Goal: Information Seeking & Learning: Check status

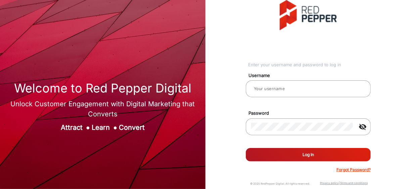
type input "[PERSON_NAME]"
click at [303, 158] on button "Log In" at bounding box center [308, 154] width 125 height 13
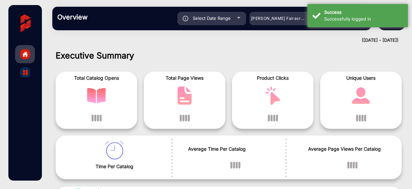
scroll to position [5, 0]
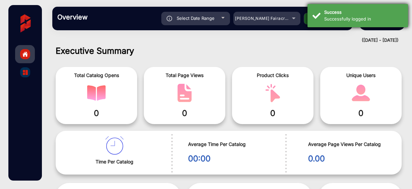
click at [340, 18] on div "Successfully logged in" at bounding box center [364, 19] width 79 height 7
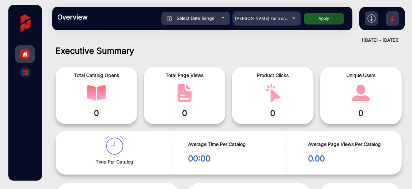
click at [276, 23] on mat-select "[PERSON_NAME] Fairacre Farms" at bounding box center [267, 18] width 67 height 13
click at [189, 18] on span "Select Date Range" at bounding box center [196, 17] width 38 height 5
type input "[DATE]"
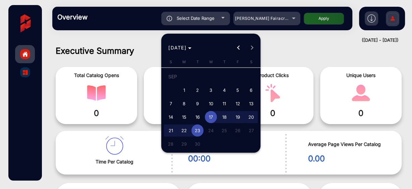
click at [185, 92] on span "1" at bounding box center [184, 90] width 12 height 12
type input "[DATE]"
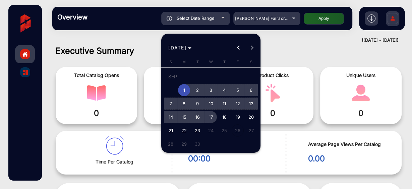
drag, startPoint x: 209, startPoint y: 118, endPoint x: 205, endPoint y: 103, distance: 14.9
click at [208, 117] on span "17" at bounding box center [211, 117] width 12 height 12
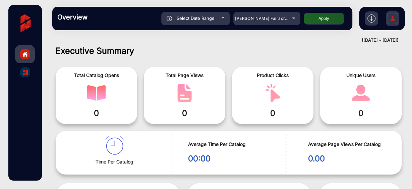
type input "[DATE]"
click at [252, 20] on span "[PERSON_NAME] Fairacre Farms" at bounding box center [268, 18] width 66 height 5
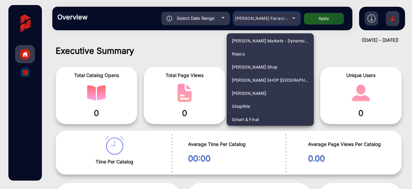
scroll to position [1690, 0]
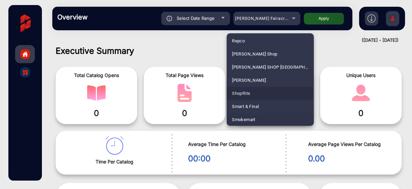
click at [265, 93] on mat-option "ShopRite" at bounding box center [270, 93] width 87 height 13
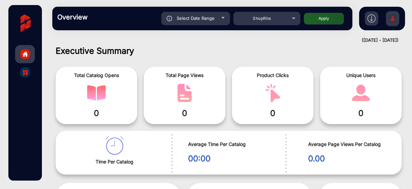
click at [319, 17] on button "Apply" at bounding box center [324, 19] width 40 height 12
type input "[DATE]"
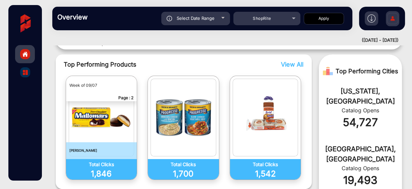
scroll to position [139, 0]
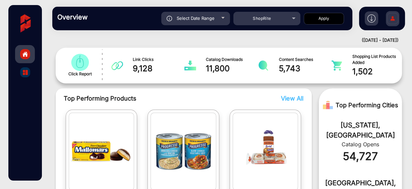
click at [22, 72] on div at bounding box center [25, 72] width 10 height 10
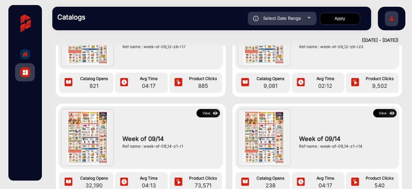
scroll to position [188, 0]
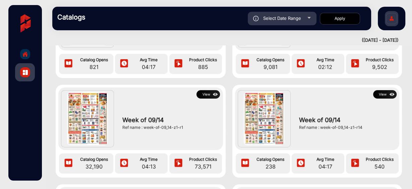
click at [204, 96] on button "View" at bounding box center [208, 94] width 23 height 8
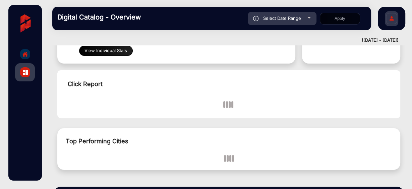
scroll to position [5, 0]
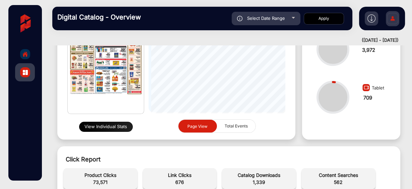
click at [119, 128] on button "View Individual Stats" at bounding box center [106, 126] width 54 height 10
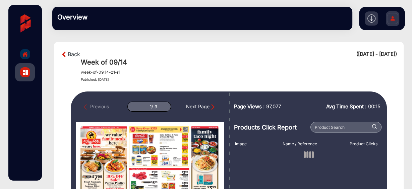
click at [201, 105] on div "Next Page" at bounding box center [201, 106] width 30 height 7
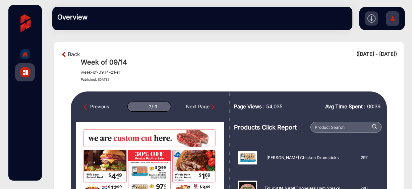
click at [109, 105] on div "Previous" at bounding box center [97, 106] width 26 height 7
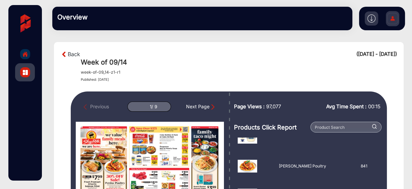
click at [204, 106] on div "Next Page" at bounding box center [201, 106] width 30 height 7
type input "2"
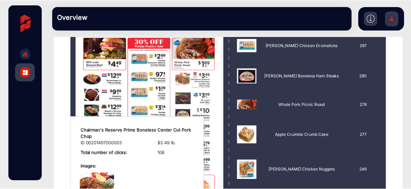
scroll to position [161, 0]
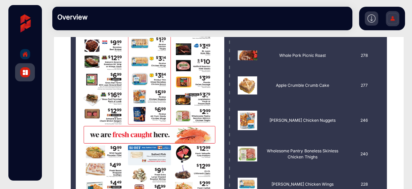
click at [393, 20] on img at bounding box center [393, 19] width 14 height 23
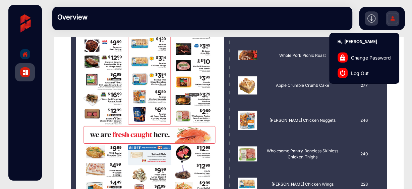
click at [365, 72] on span "Log Out" at bounding box center [360, 72] width 18 height 7
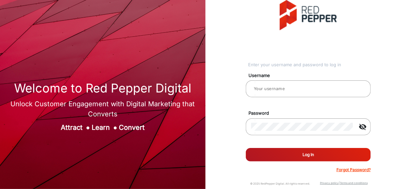
type input "[PERSON_NAME]"
click at [297, 148] on button "Log In" at bounding box center [308, 154] width 125 height 13
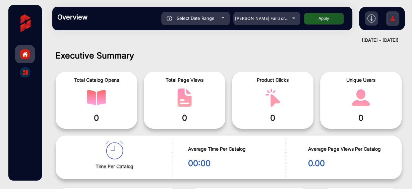
scroll to position [5, 0]
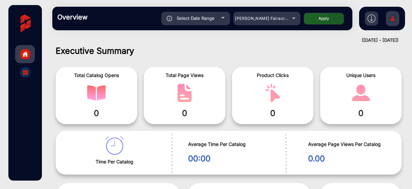
click at [204, 10] on div "Overview Reports Understand what makes your customers tick and learn how they a…" at bounding box center [202, 18] width 300 height 23
click at [203, 19] on span "Select Date Range" at bounding box center [196, 17] width 38 height 5
type input "[DATE]"
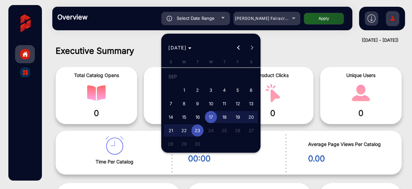
click at [185, 95] on span "1" at bounding box center [184, 90] width 12 height 12
type input "[DATE]"
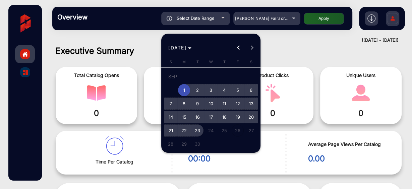
click at [199, 133] on span "23" at bounding box center [198, 130] width 12 height 12
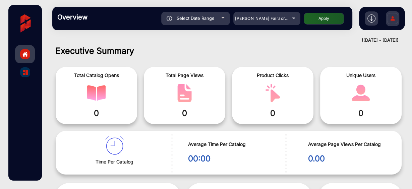
type input "[DATE]"
click at [288, 17] on div "[PERSON_NAME] Fairacre Farms" at bounding box center [262, 18] width 54 height 8
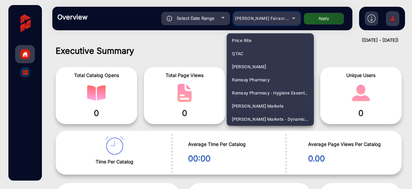
scroll to position [1612, 0]
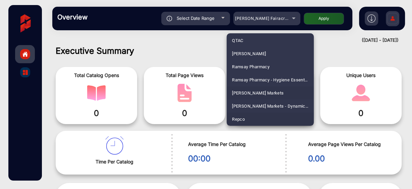
click at [257, 90] on span "[PERSON_NAME] Markets" at bounding box center [258, 92] width 52 height 13
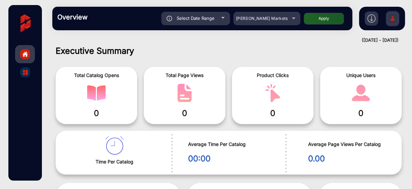
click at [317, 24] on div "Select Date Range 9/1/2025 9/1/2025 – 9/23/2025 End date Redner's Markets Apply" at bounding box center [217, 18] width 261 height 13
click at [320, 20] on button "Apply" at bounding box center [324, 19] width 40 height 12
type input "[DATE]"
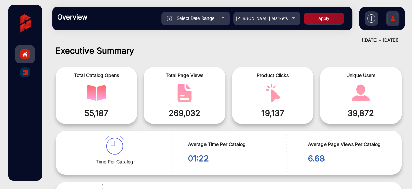
click at [23, 72] on img "catalog" at bounding box center [25, 72] width 5 height 5
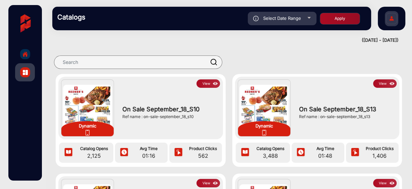
click at [209, 77] on div "Dynamic View On Sale September_18_S10 Ref name : on-sale-september_18_s10" at bounding box center [140, 108] width 165 height 62
click at [209, 83] on button "View" at bounding box center [208, 83] width 23 height 8
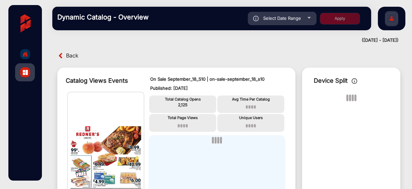
scroll to position [5, 0]
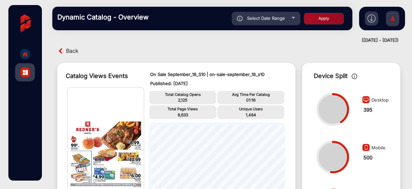
click at [288, 20] on div "Select Date Range" at bounding box center [266, 18] width 69 height 13
type input "[DATE]"
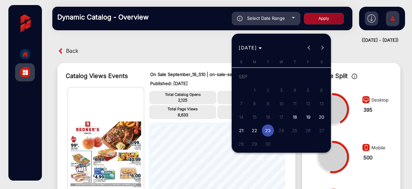
click at [239, 132] on span "21" at bounding box center [241, 130] width 12 height 12
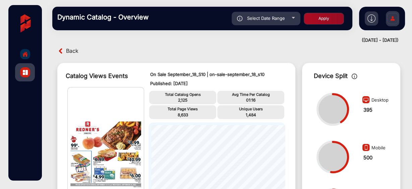
type input "9/21/2025"
click at [282, 17] on span "Select Date Range" at bounding box center [266, 17] width 38 height 5
type input "[DATE]"
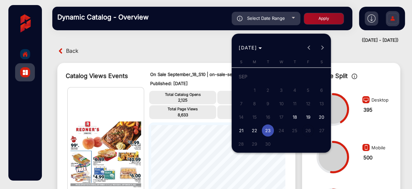
click at [237, 132] on span "21" at bounding box center [241, 130] width 12 height 12
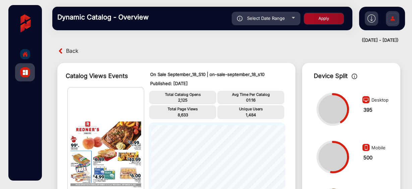
type input "9/21/2025"
click at [329, 15] on button "Apply" at bounding box center [324, 19] width 40 height 12
type input "[DATE]"
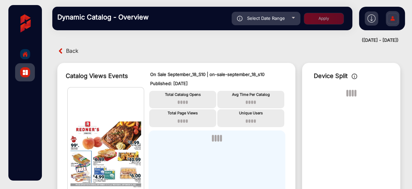
click at [277, 19] on span "Select Date Range" at bounding box center [266, 17] width 38 height 5
type input "9/21/2025"
type input "[DATE]"
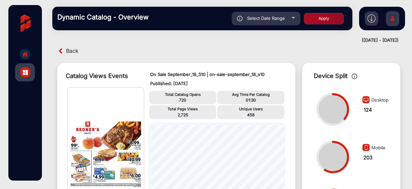
click at [276, 19] on span "Select Date Range" at bounding box center [266, 17] width 38 height 5
type input "9/21/2025"
type input "[DATE]"
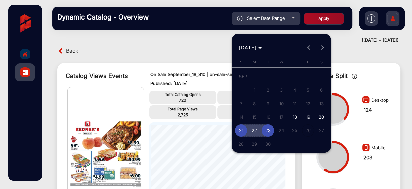
click at [258, 132] on span "22" at bounding box center [255, 130] width 12 height 12
type input "9/22/2025"
click at [244, 132] on span "21" at bounding box center [241, 130] width 12 height 12
type input "9/21/2025"
click at [244, 132] on span "21" at bounding box center [241, 130] width 12 height 12
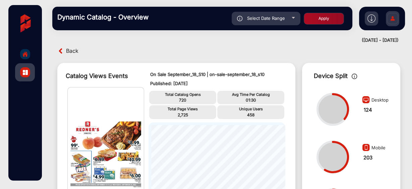
type input "9/21/2025"
click at [341, 17] on button "Apply" at bounding box center [324, 19] width 40 height 12
type input "9/21/2025"
type input "[DATE]"
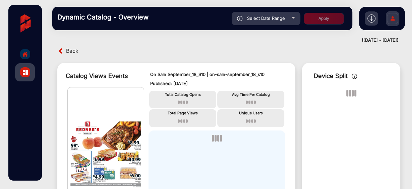
click at [286, 22] on div "Select Date Range" at bounding box center [266, 18] width 69 height 13
type input "9/21/2025"
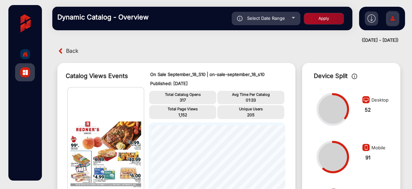
click at [272, 20] on span "Select Date Range" at bounding box center [266, 17] width 38 height 5
type input "9/21/2025"
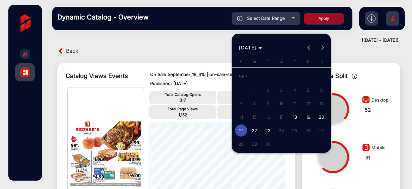
click at [242, 129] on span "21" at bounding box center [241, 130] width 12 height 12
click at [256, 131] on span "22" at bounding box center [255, 130] width 12 height 12
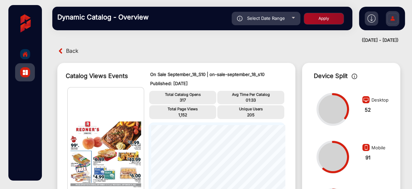
type input "9/22/2025"
click at [329, 15] on button "Apply" at bounding box center [324, 19] width 40 height 12
type input "9/21/2025"
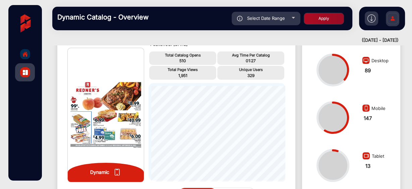
scroll to position [0, 0]
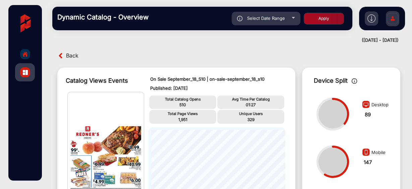
click at [29, 51] on div at bounding box center [25, 54] width 10 height 10
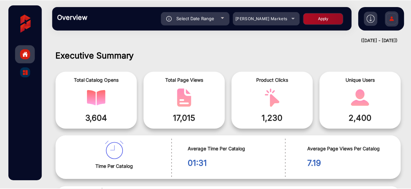
scroll to position [5, 0]
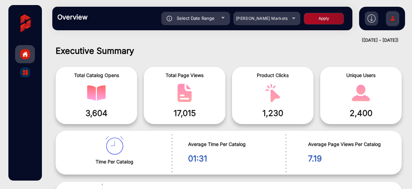
click at [391, 20] on img at bounding box center [393, 19] width 14 height 23
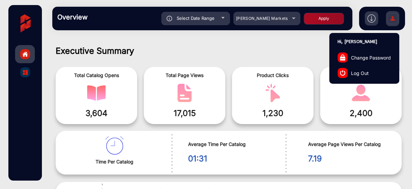
click at [372, 69] on link "Log Out" at bounding box center [364, 72] width 69 height 15
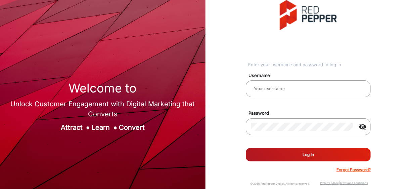
type input "[PERSON_NAME]"
